Goal: Find specific page/section: Find specific page/section

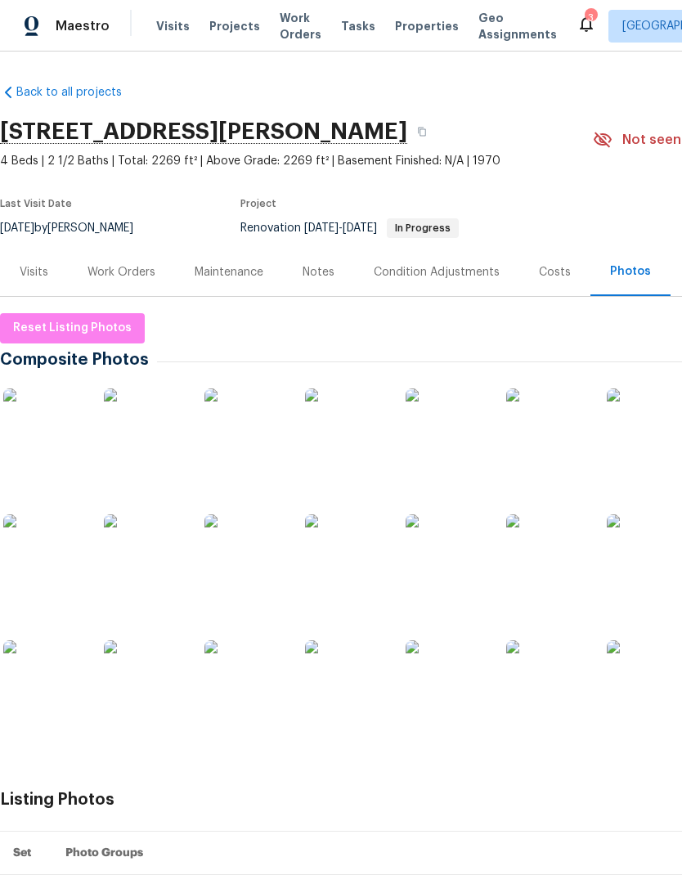
click at [347, 578] on img at bounding box center [346, 555] width 82 height 82
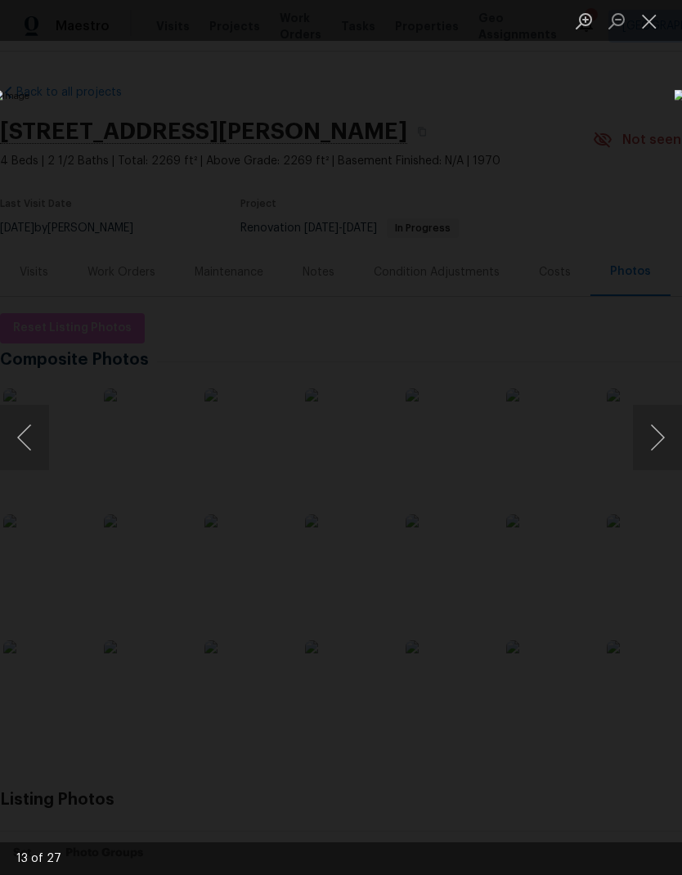
click at [651, 29] on button "Close lightbox" at bounding box center [649, 21] width 33 height 29
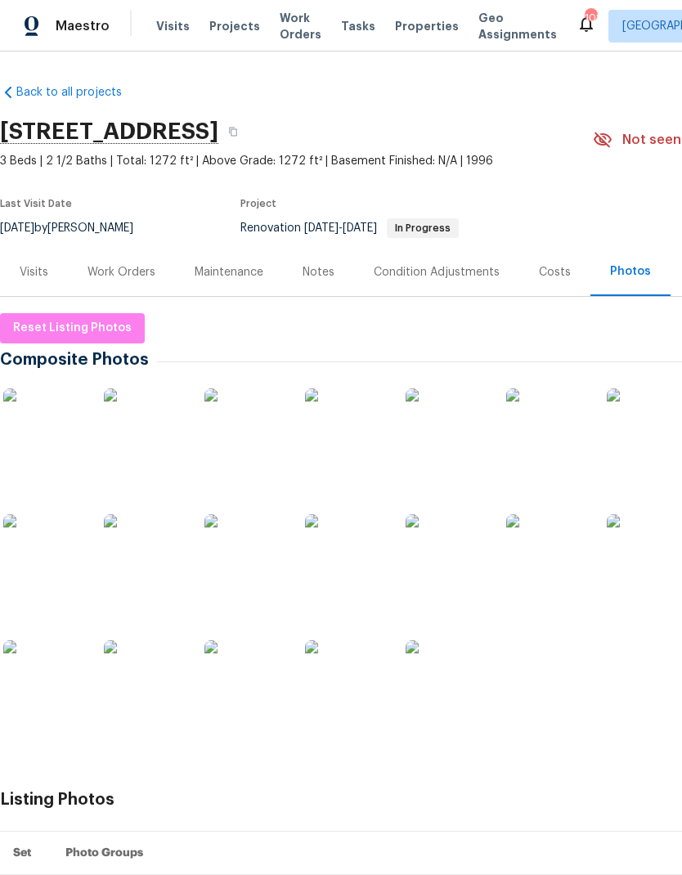
click at [128, 269] on div "Work Orders" at bounding box center [121, 272] width 68 height 16
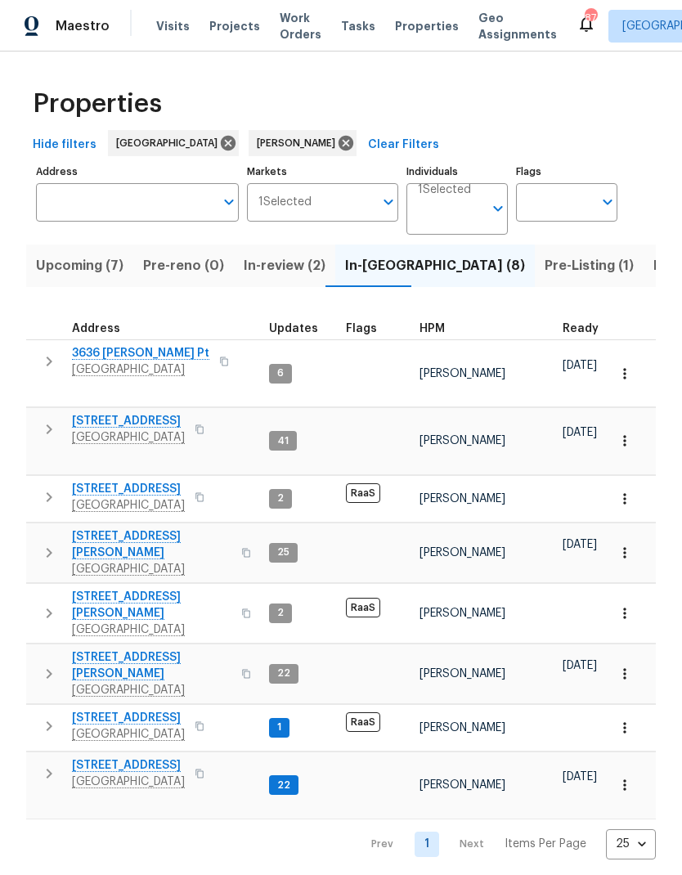
scroll to position [0, 483]
click at [654, 271] on span "Listed (21)" at bounding box center [687, 265] width 67 height 23
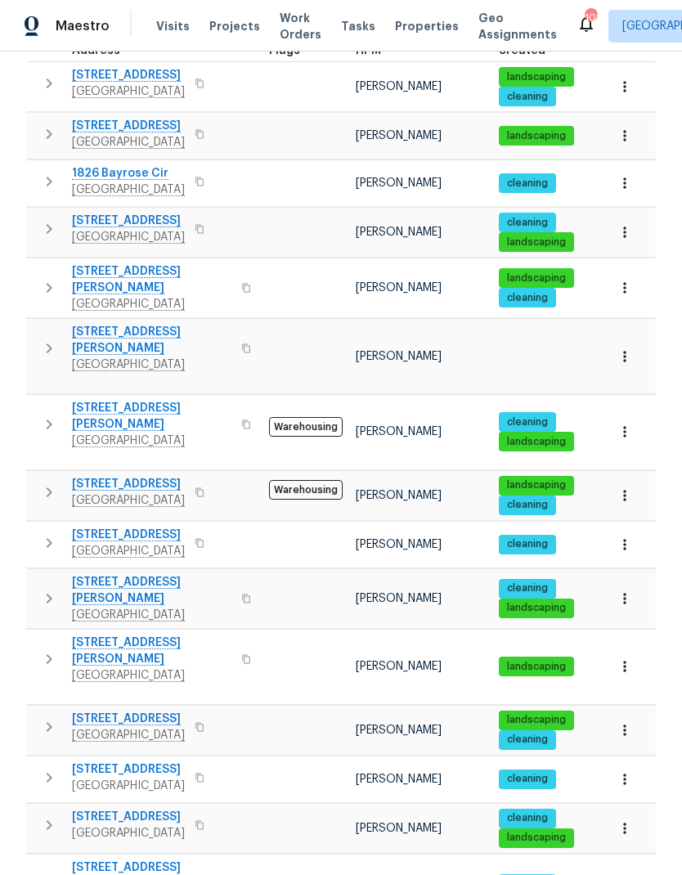
scroll to position [301, 0]
